Goal: Information Seeking & Learning: Learn about a topic

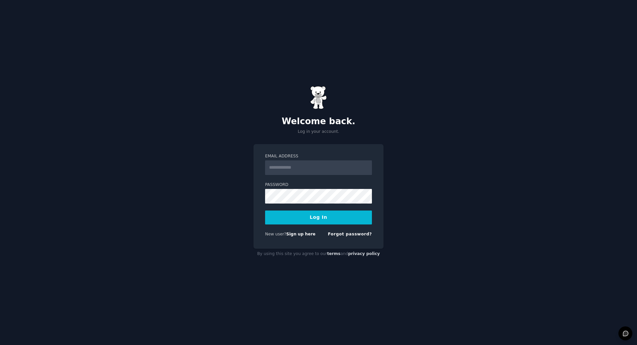
type input "**********"
click at [333, 216] on button "Log In" at bounding box center [318, 217] width 107 height 14
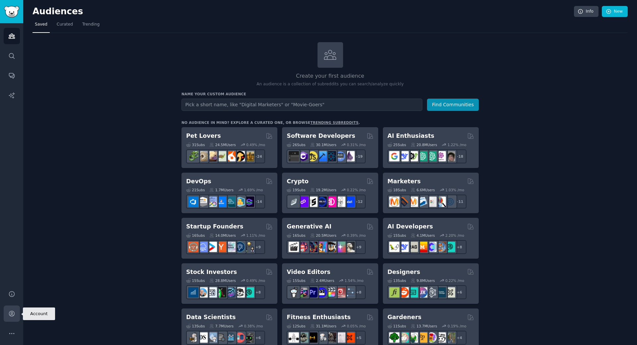
click at [14, 315] on icon "Sidebar" at bounding box center [11, 313] width 7 height 7
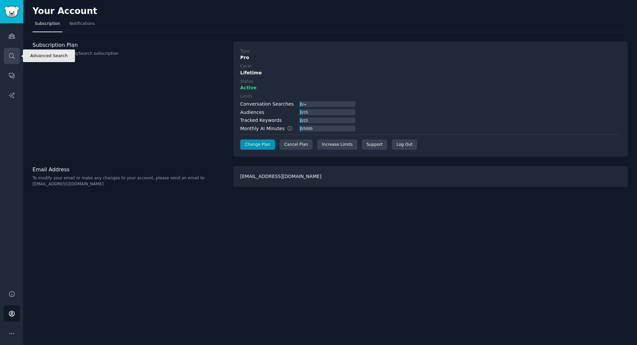
click at [17, 52] on link "Search" at bounding box center [12, 56] width 16 height 16
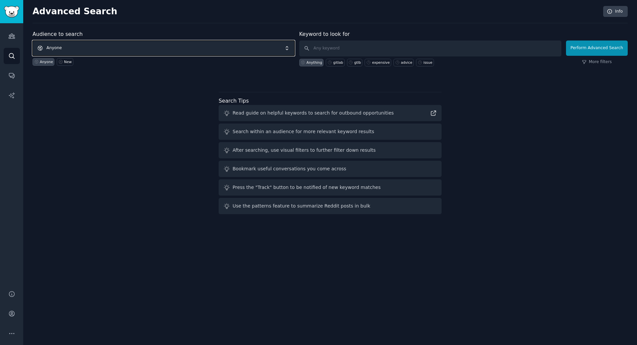
click at [193, 49] on span "Anyone" at bounding box center [164, 47] width 262 height 15
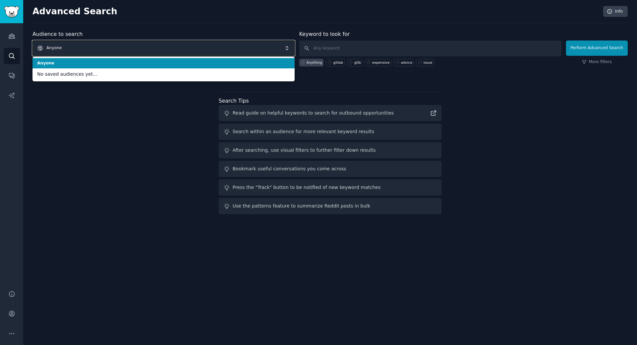
click at [193, 49] on span "Anyone" at bounding box center [164, 47] width 262 height 15
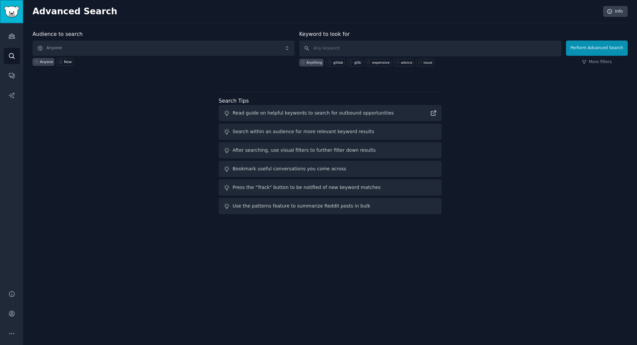
click at [11, 14] on img "Sidebar" at bounding box center [11, 12] width 15 height 12
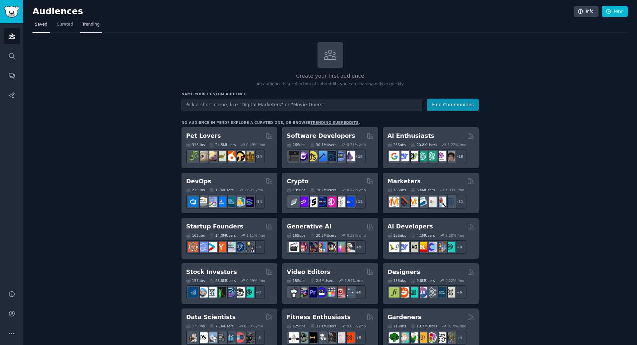
click at [87, 27] on span "Trending" at bounding box center [90, 25] width 17 height 6
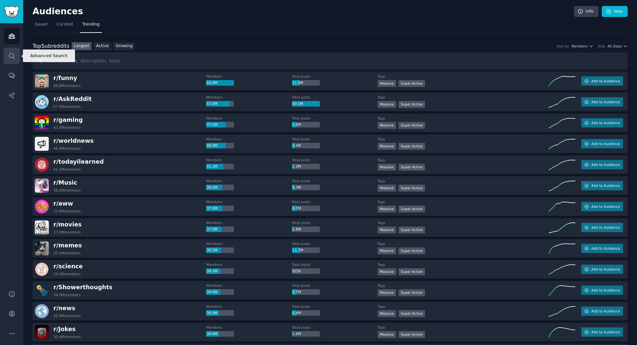
click at [14, 55] on icon "Sidebar" at bounding box center [11, 55] width 7 height 7
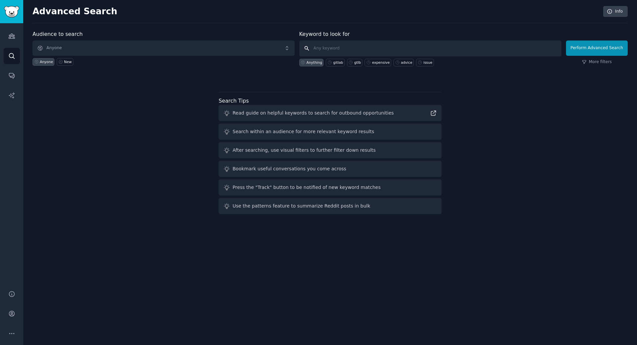
click at [333, 49] on input "text" at bounding box center [430, 48] width 262 height 16
type input "selling"
click button "Perform Advanced Search" at bounding box center [597, 47] width 62 height 15
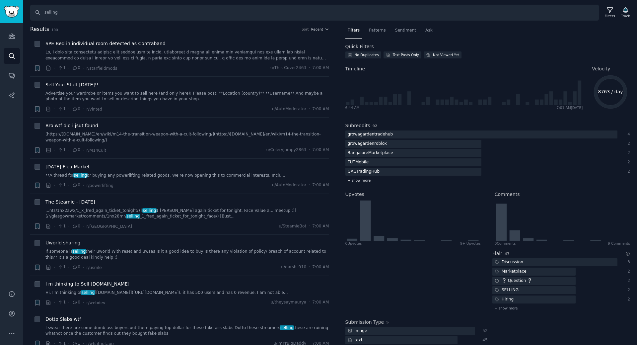
click at [367, 181] on span "+ show more" at bounding box center [359, 180] width 23 height 5
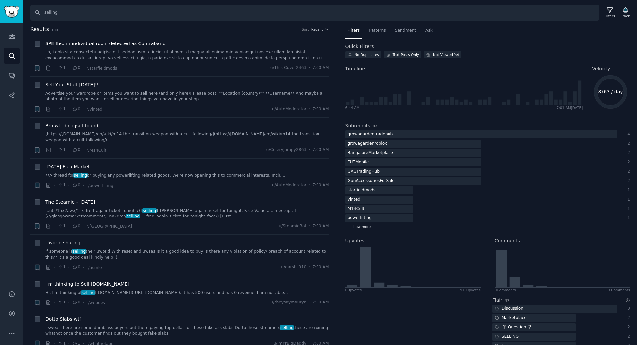
click at [367, 228] on span "+ show more" at bounding box center [359, 226] width 23 height 5
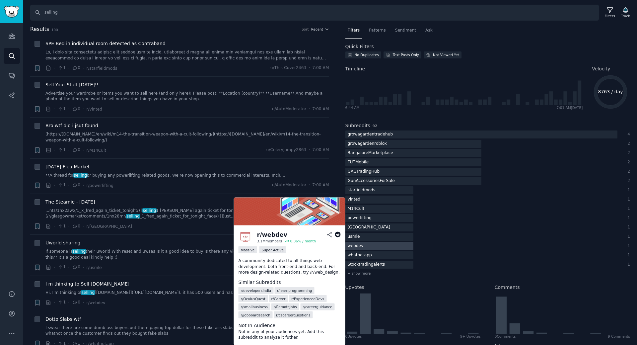
click at [399, 242] on div at bounding box center [379, 246] width 68 height 8
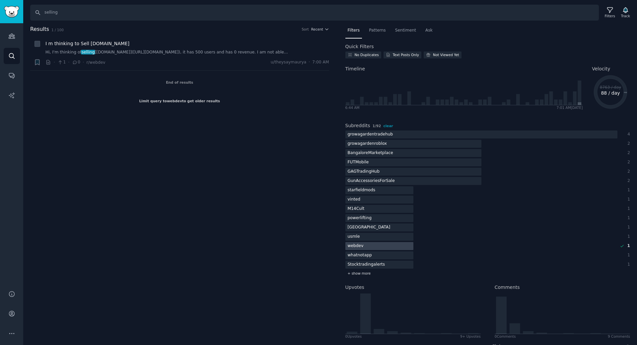
click at [350, 274] on span "+ show more" at bounding box center [359, 273] width 23 height 5
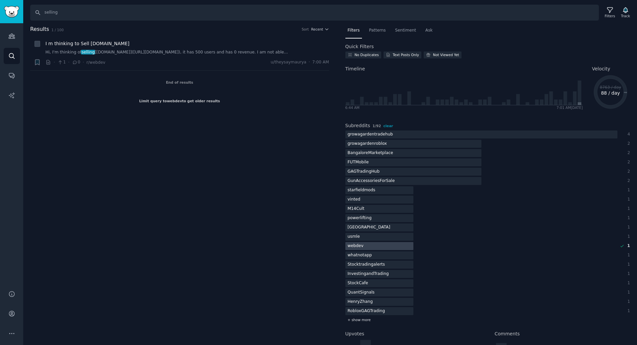
click at [355, 323] on div "+ show more" at bounding box center [487, 319] width 285 height 7
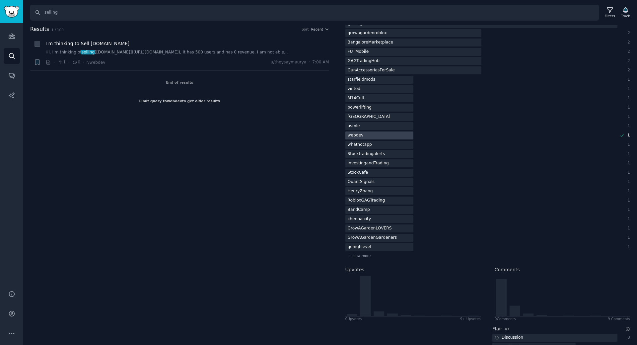
scroll to position [221, 0]
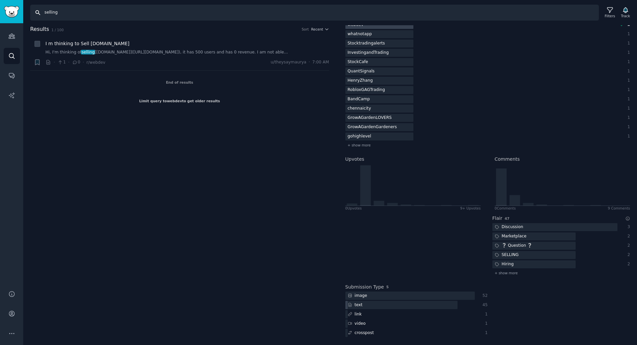
click at [119, 16] on input "selling" at bounding box center [314, 13] width 569 height 16
type input "selling website"
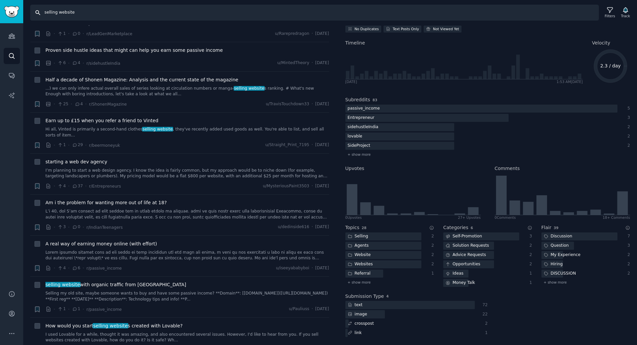
scroll to position [221, 0]
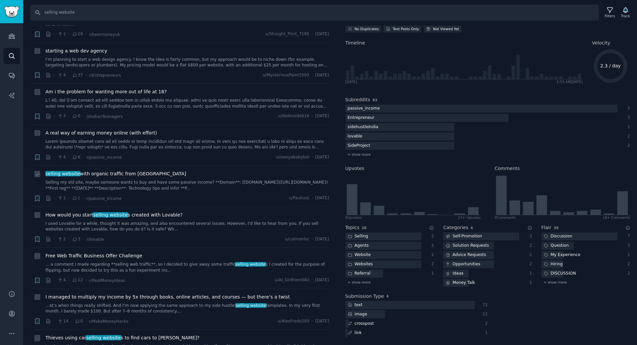
click at [104, 170] on span "selling website with organic traffic from BING" at bounding box center [115, 173] width 141 height 7
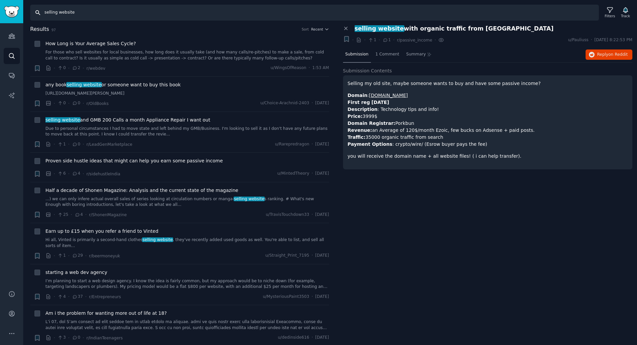
click at [128, 13] on input "selling website" at bounding box center [314, 13] width 569 height 16
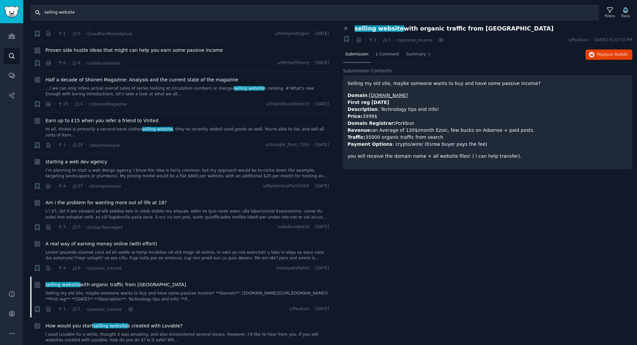
scroll to position [221, 0]
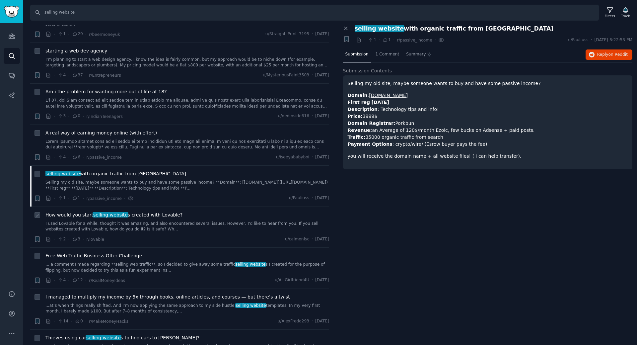
click at [155, 211] on span "How would you start selling website s created with Lovable?" at bounding box center [113, 214] width 137 height 7
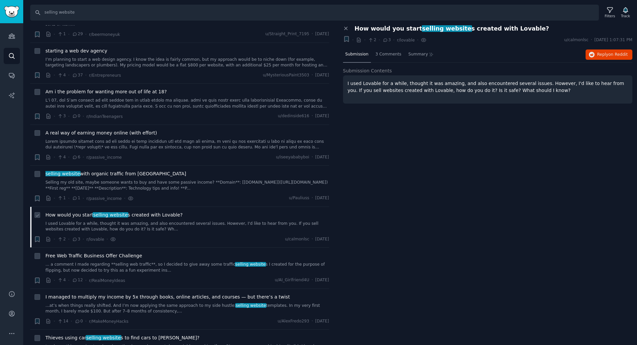
scroll to position [332, 0]
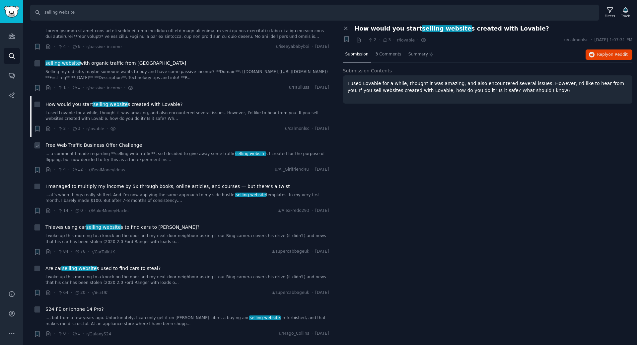
click at [124, 142] on span "Free Web Traffic Business Offer Challenge" at bounding box center [93, 145] width 97 height 7
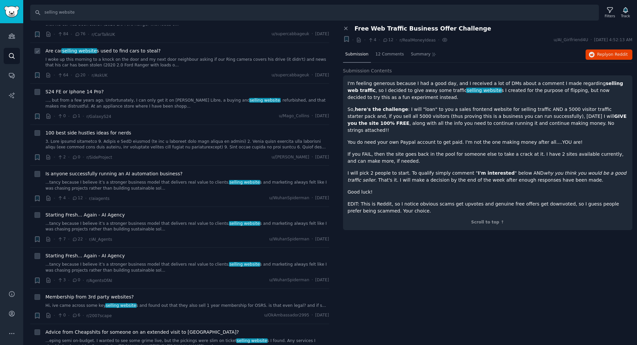
scroll to position [553, 0]
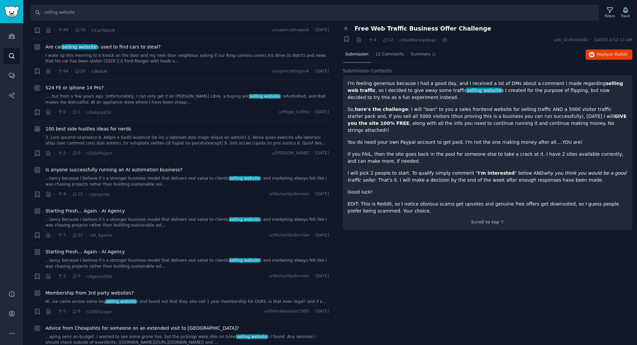
click at [112, 125] on span "100 best side hustles ideas for nerds" at bounding box center [88, 128] width 86 height 7
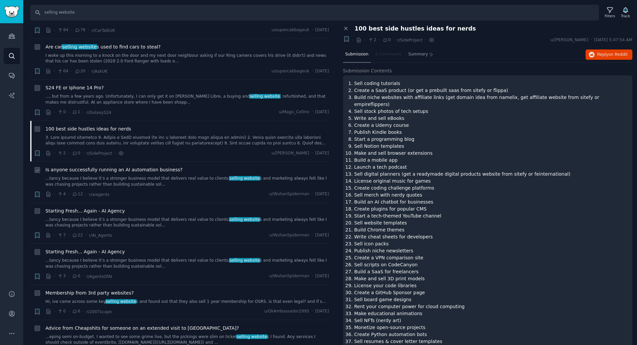
click at [134, 166] on span "Is anyone successfully running an AI automation business?" at bounding box center [113, 169] width 137 height 7
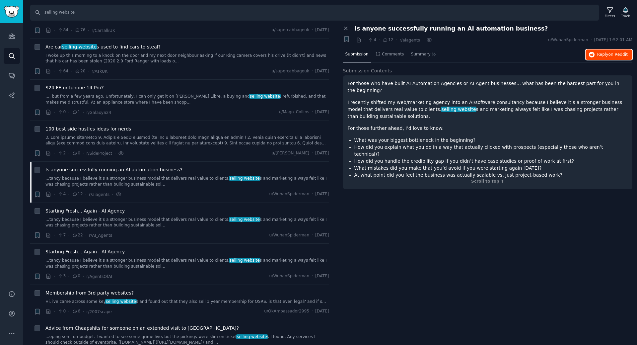
click at [620, 53] on span "on Reddit" at bounding box center [617, 54] width 19 height 5
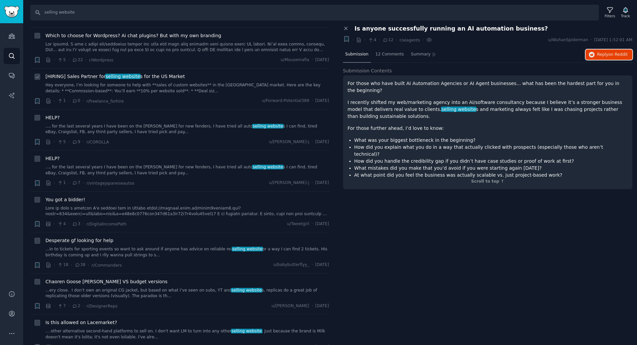
scroll to position [1327, 0]
